Goal: Task Accomplishment & Management: Manage account settings

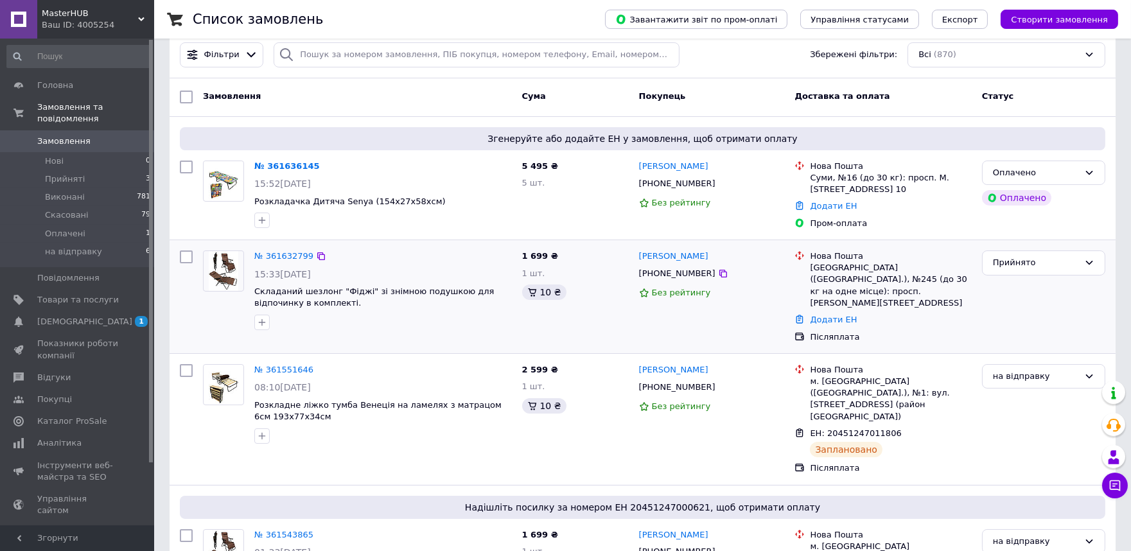
scroll to position [71, 0]
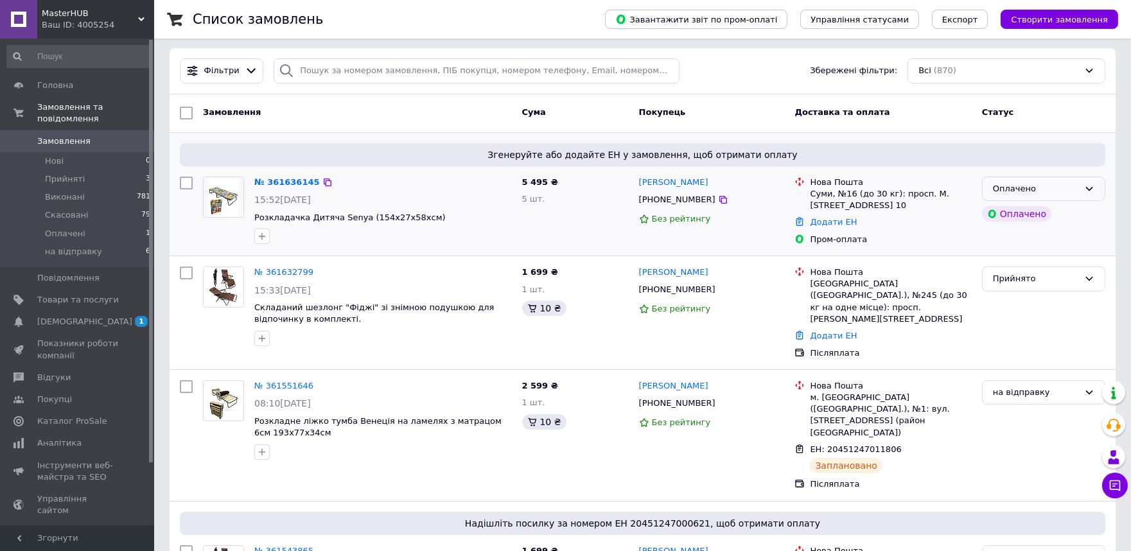
click at [1080, 188] on div "Оплачено" at bounding box center [1043, 189] width 123 height 25
click at [1048, 221] on li "Прийнято" at bounding box center [1044, 216] width 122 height 24
click at [1065, 276] on div "Прийнято" at bounding box center [1036, 278] width 86 height 13
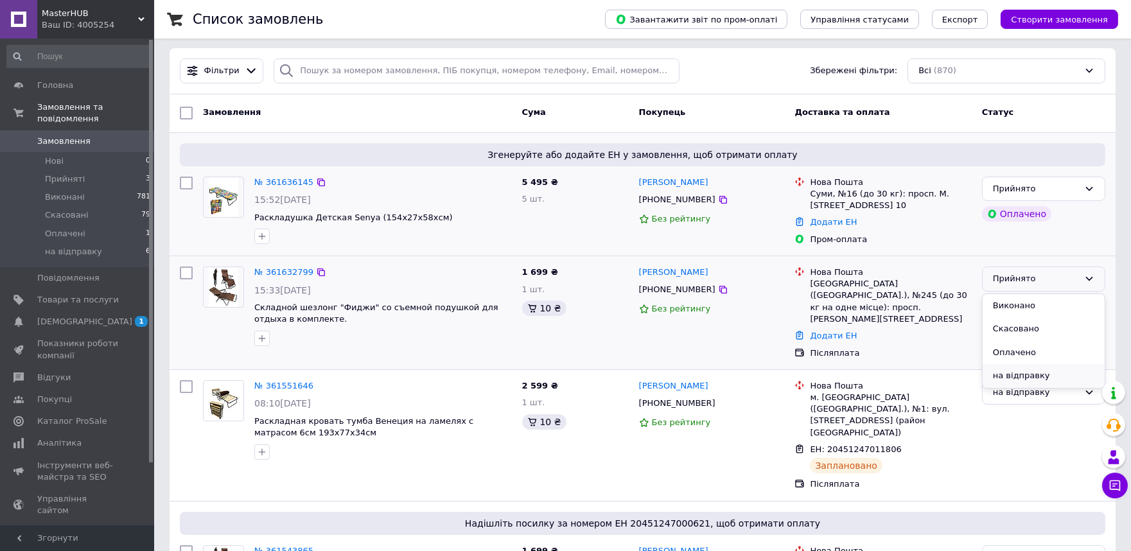
click at [1034, 376] on li "на відправку" at bounding box center [1044, 376] width 122 height 24
click at [281, 181] on link "№ 361636145" at bounding box center [283, 182] width 59 height 10
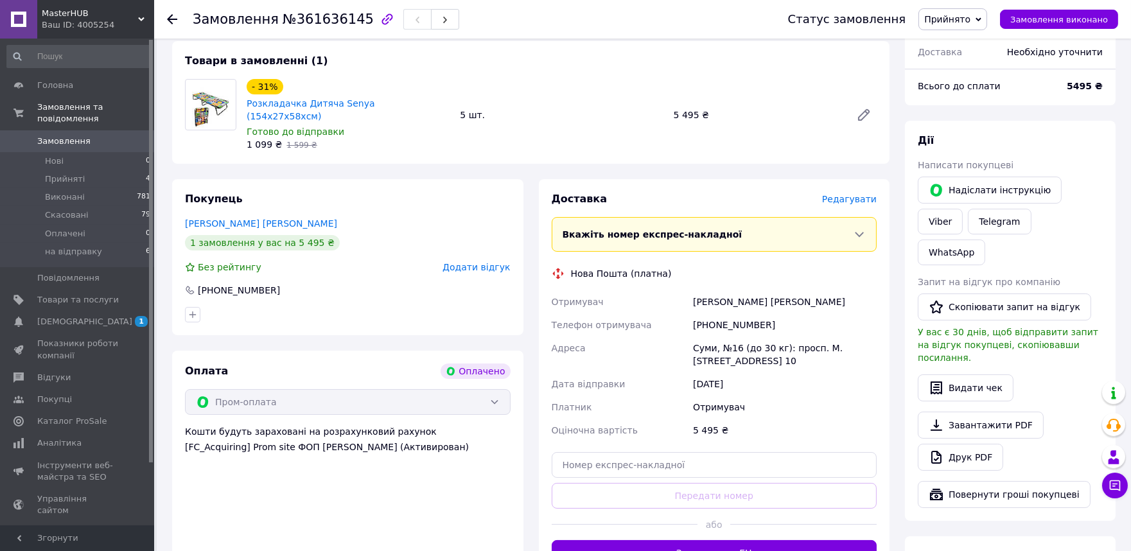
scroll to position [71, 0]
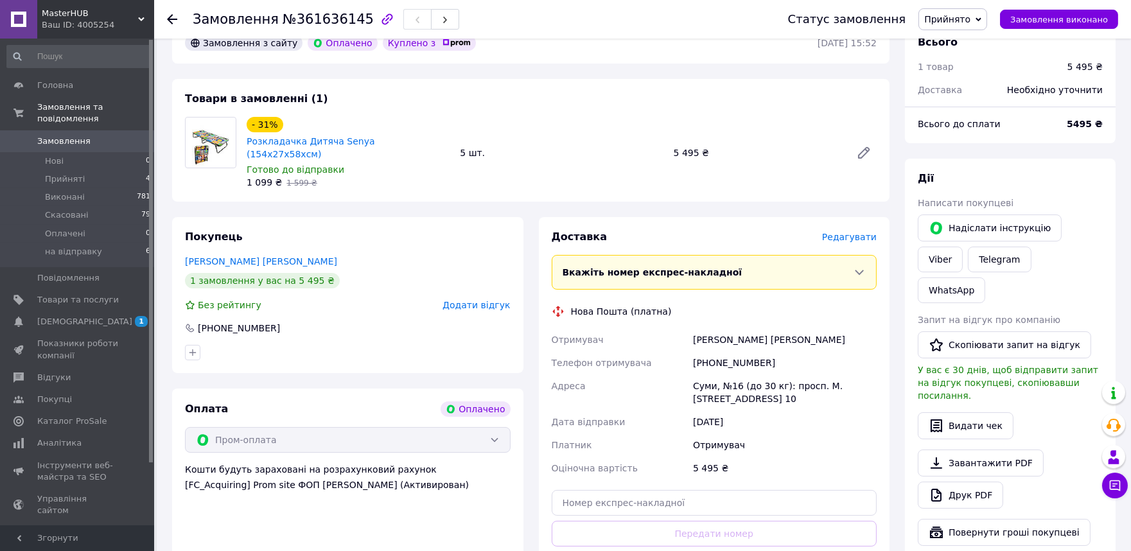
click at [94, 136] on span "Замовлення" at bounding box center [78, 142] width 82 height 12
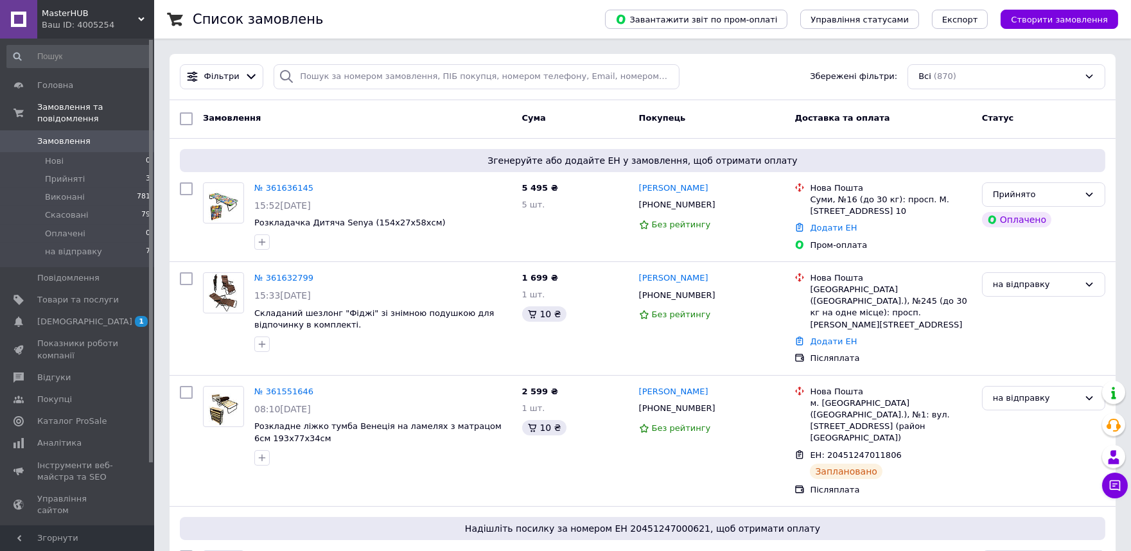
click at [1075, 139] on div "Замовлення Cума Покупець Доставка та оплата Статус" at bounding box center [643, 119] width 946 height 39
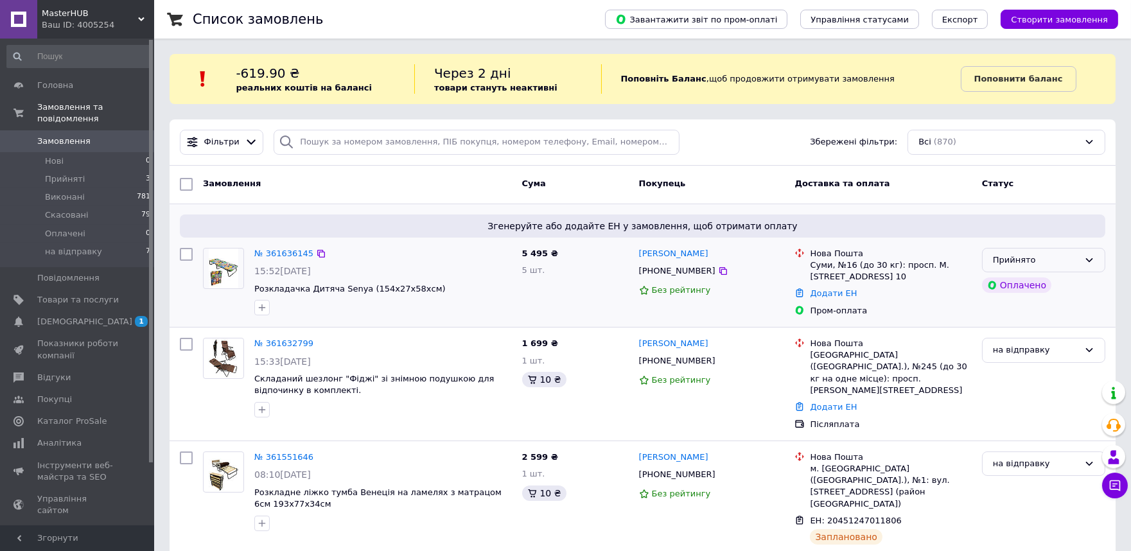
click at [1081, 255] on div "Прийнято" at bounding box center [1043, 260] width 123 height 25
click at [1026, 358] on li "на відправку" at bounding box center [1044, 358] width 122 height 24
